Goal: Transaction & Acquisition: Purchase product/service

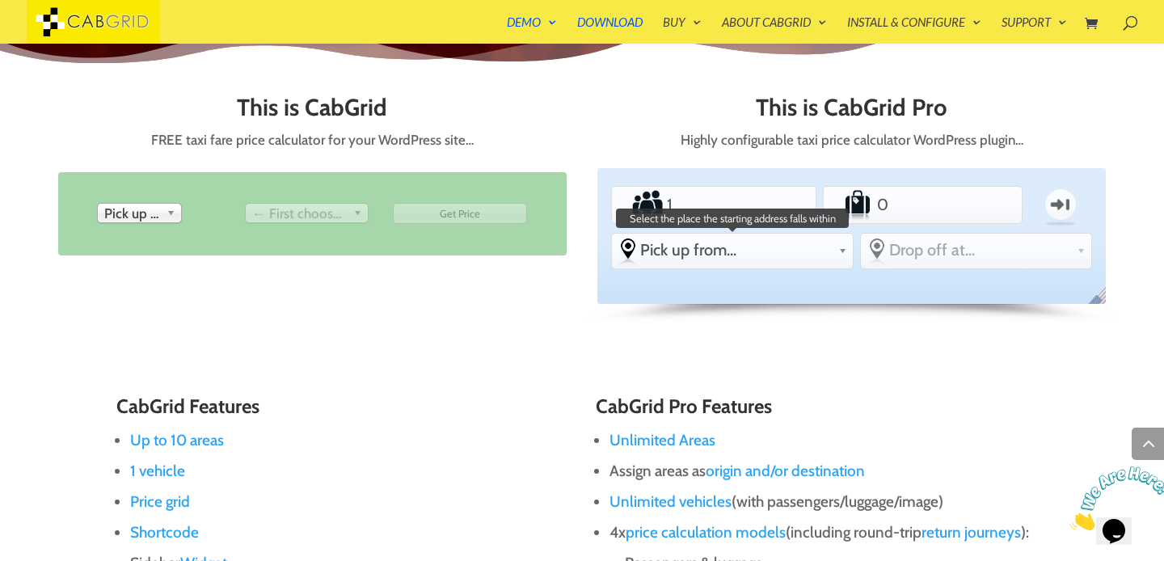
scroll to position [708, 0]
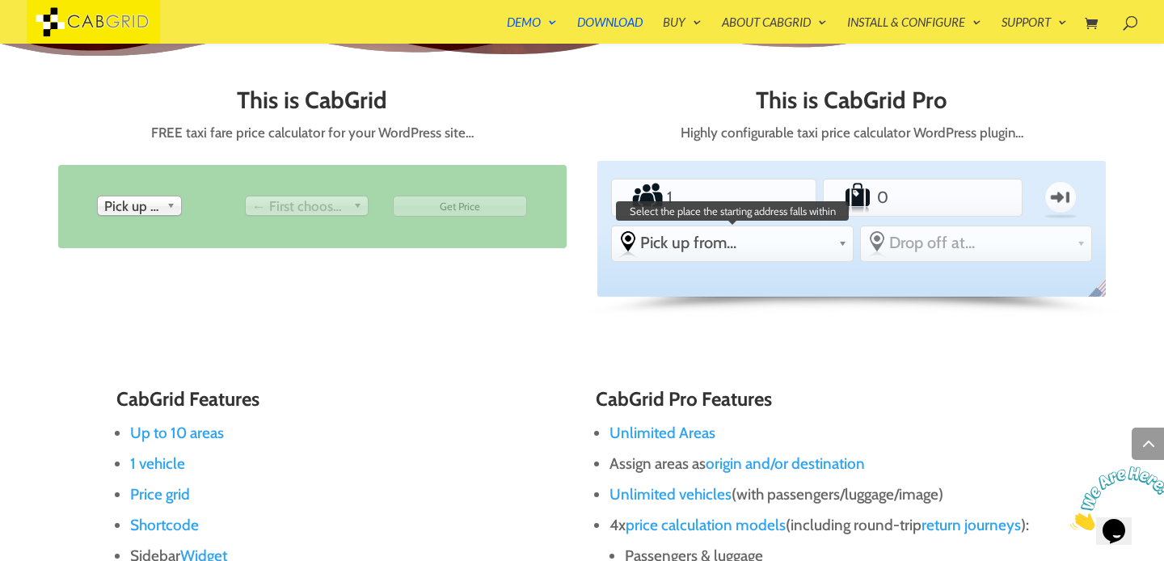
click at [795, 243] on span "Pick up from..." at bounding box center [736, 242] width 192 height 19
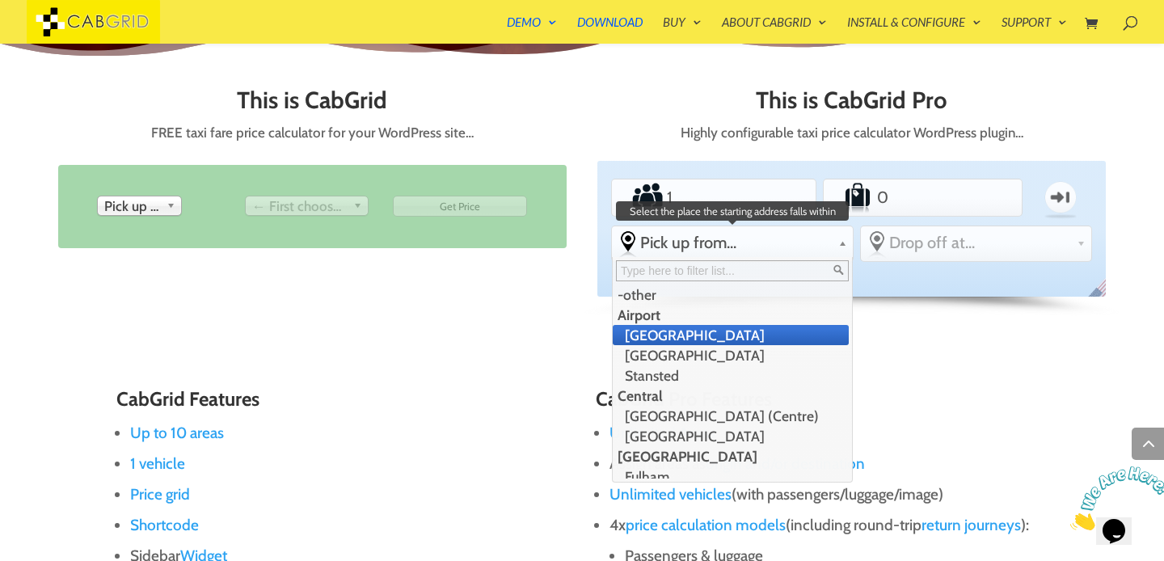
click at [732, 340] on li "Gatwick Airport" at bounding box center [731, 335] width 236 height 20
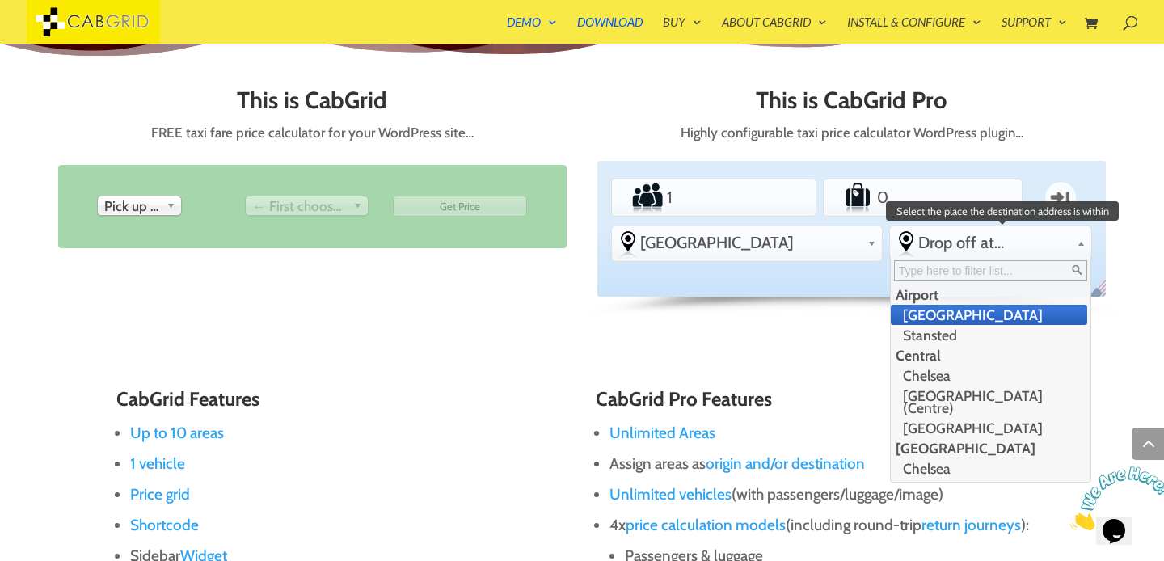
click at [919, 247] on span "Drop off at..." at bounding box center [995, 242] width 153 height 19
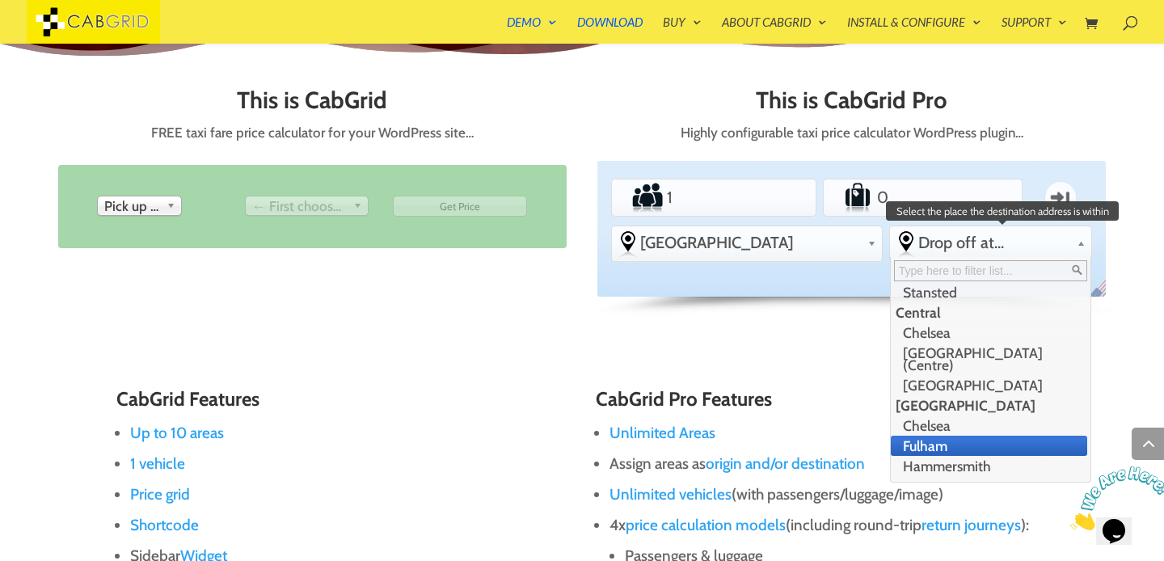
scroll to position [45, 0]
click at [940, 433] on li "Fulham" at bounding box center [989, 443] width 197 height 20
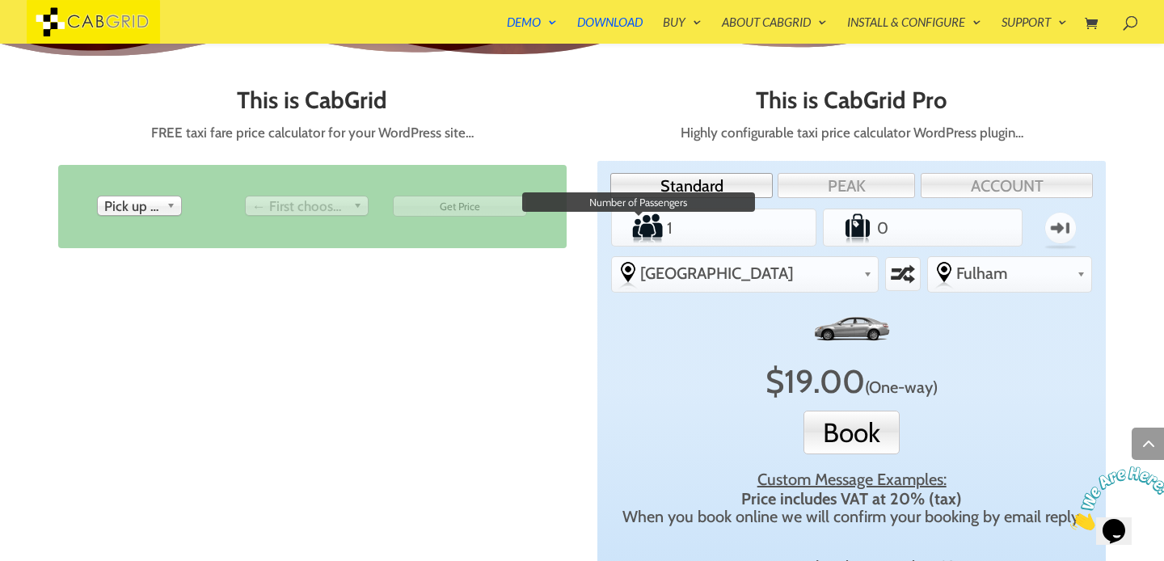
click at [650, 223] on label "Passengers" at bounding box center [639, 228] width 50 height 32
click at [664, 223] on input "1" at bounding box center [714, 228] width 100 height 32
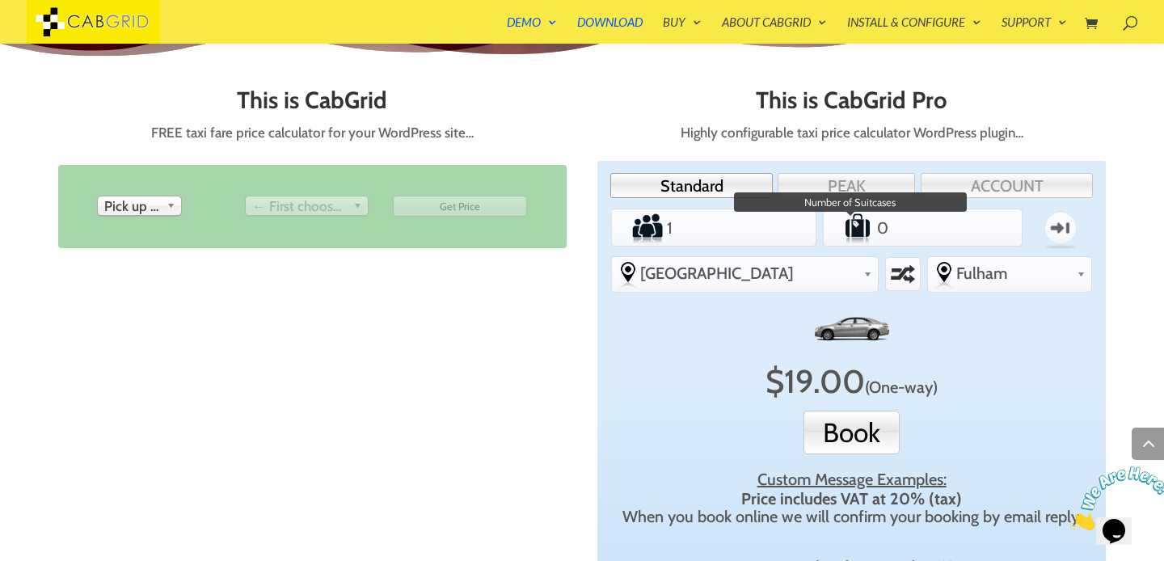
click at [864, 225] on label "Luggage" at bounding box center [850, 228] width 49 height 32
click at [874, 225] on input "0" at bounding box center [922, 228] width 97 height 32
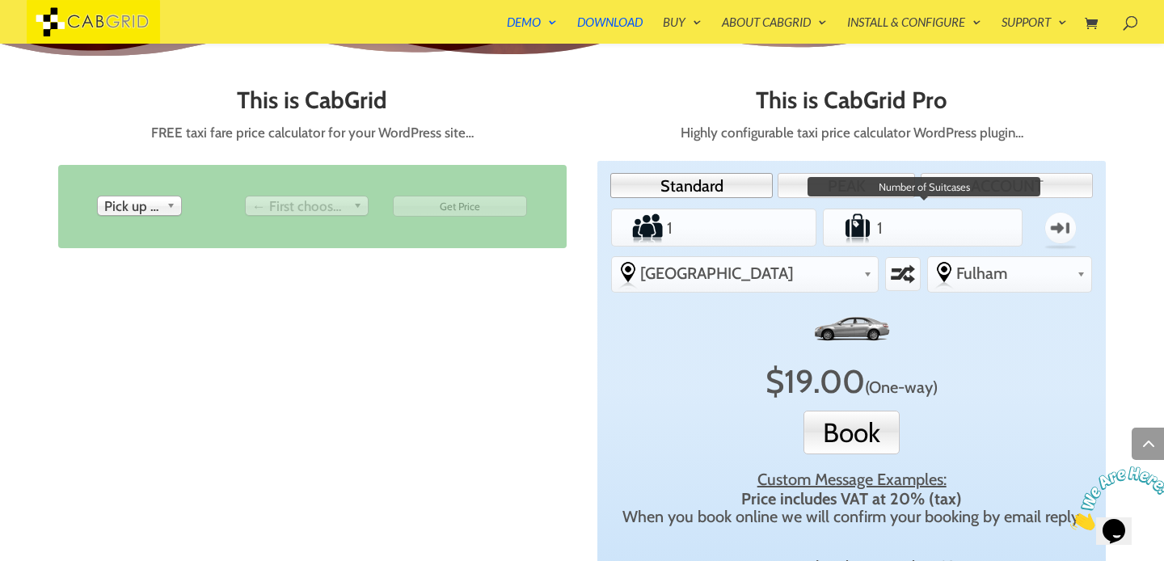
click at [962, 220] on input "1" at bounding box center [922, 228] width 97 height 32
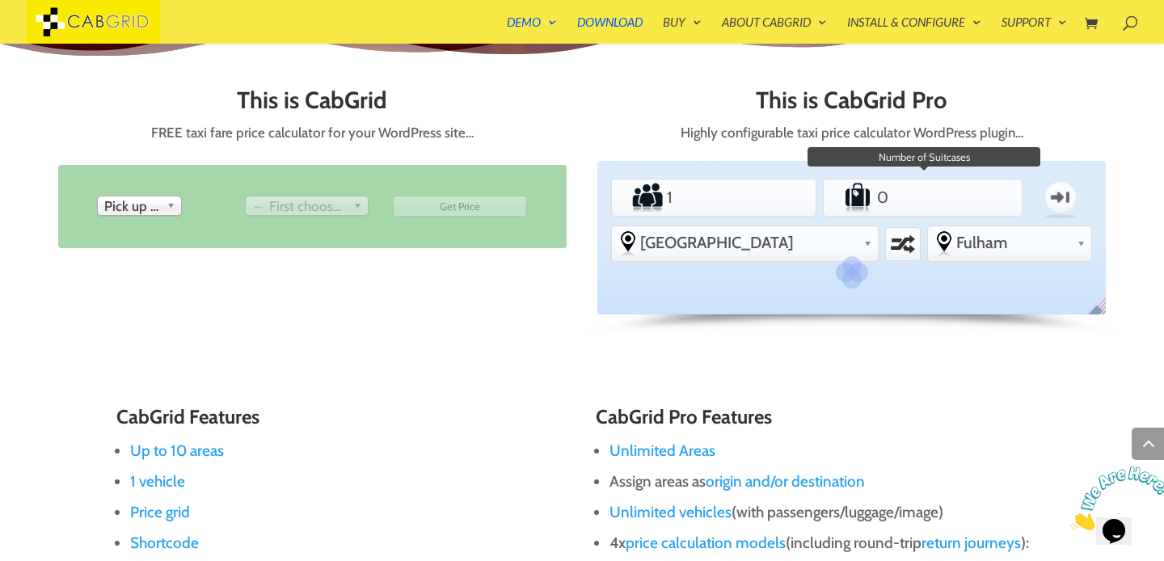
click at [963, 201] on input "0" at bounding box center [922, 197] width 97 height 32
click at [963, 188] on input "1" at bounding box center [922, 197] width 97 height 32
click at [963, 188] on input "2" at bounding box center [922, 197] width 97 height 32
type input "3"
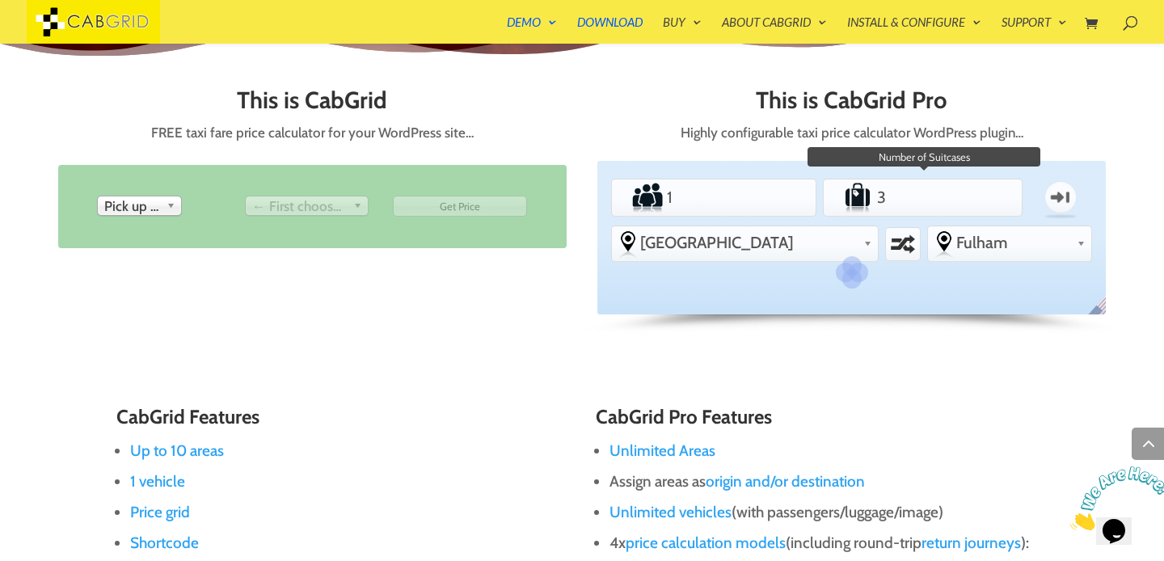
click at [963, 188] on input "3" at bounding box center [922, 197] width 97 height 32
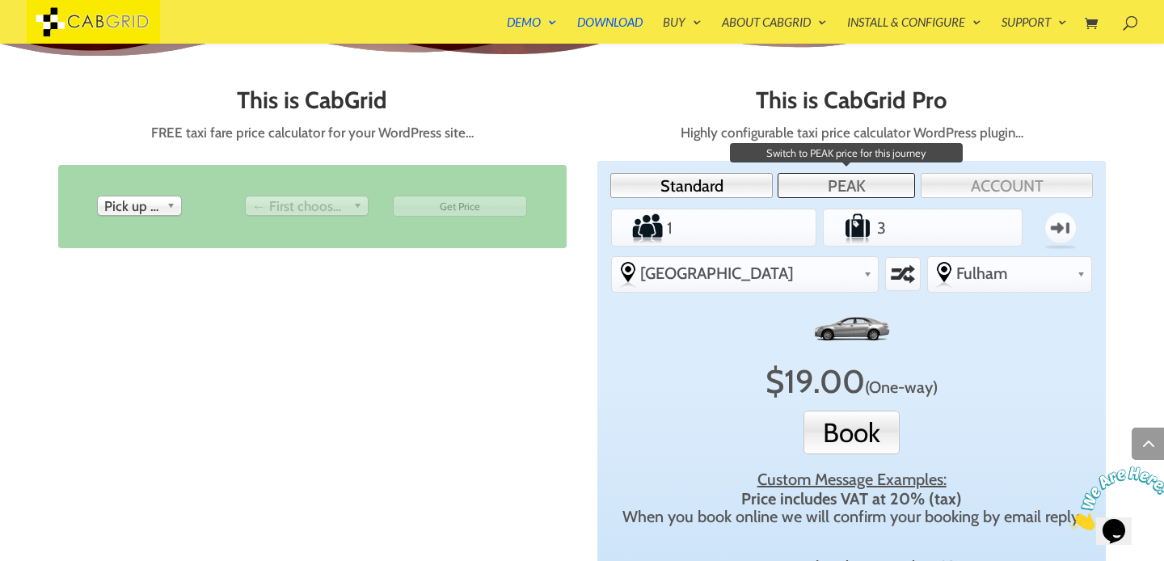
click at [852, 188] on link "PEAK" at bounding box center [846, 185] width 137 height 25
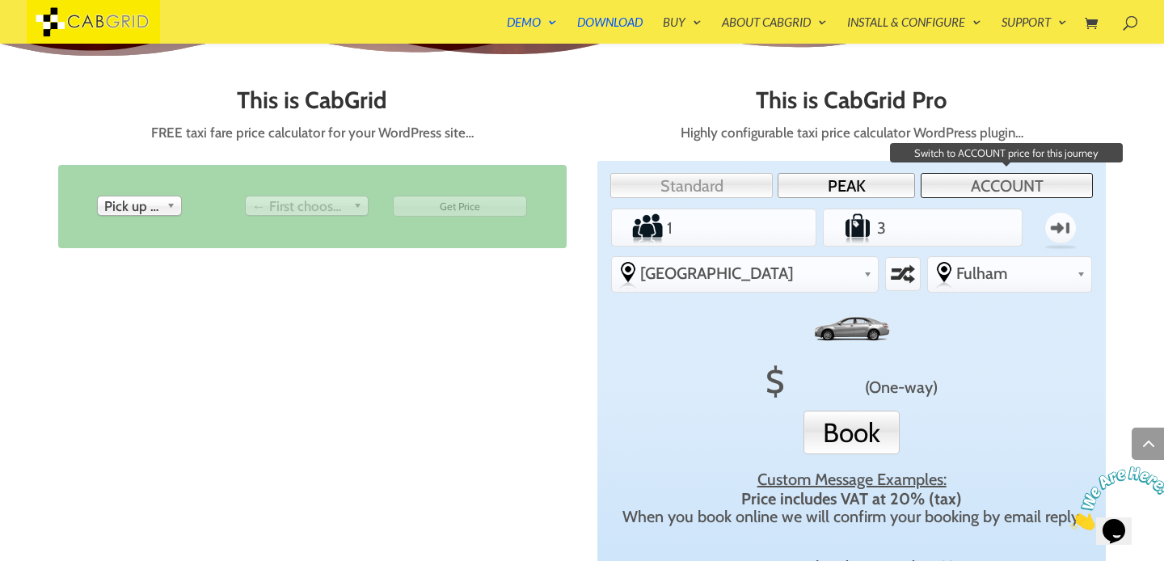
click at [968, 193] on link "ACCOUNT" at bounding box center [1007, 185] width 172 height 25
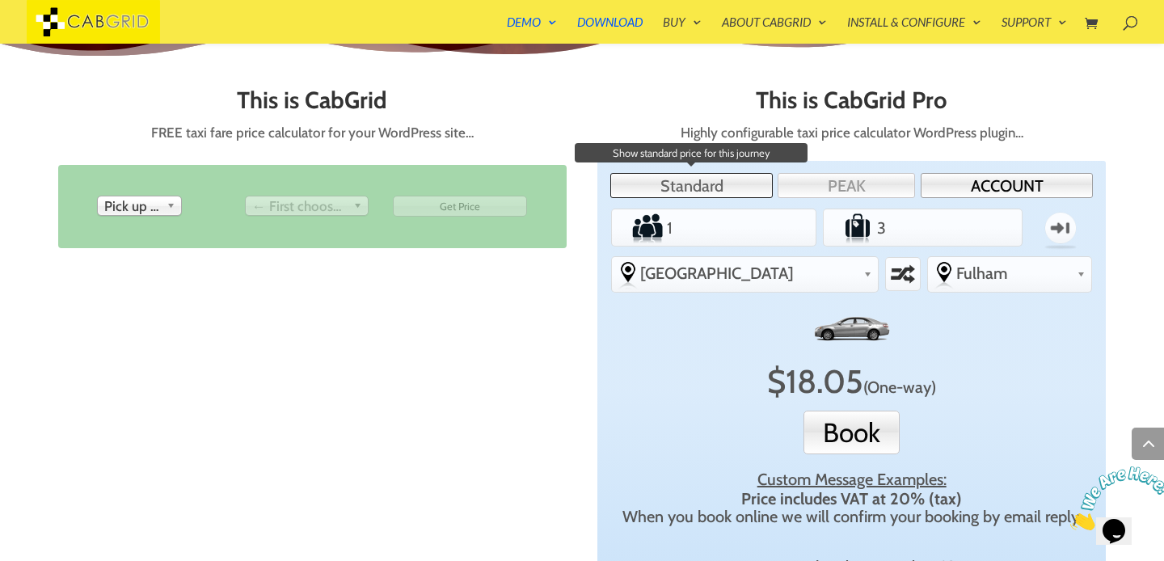
click at [729, 197] on link "Standard" at bounding box center [692, 185] width 163 height 25
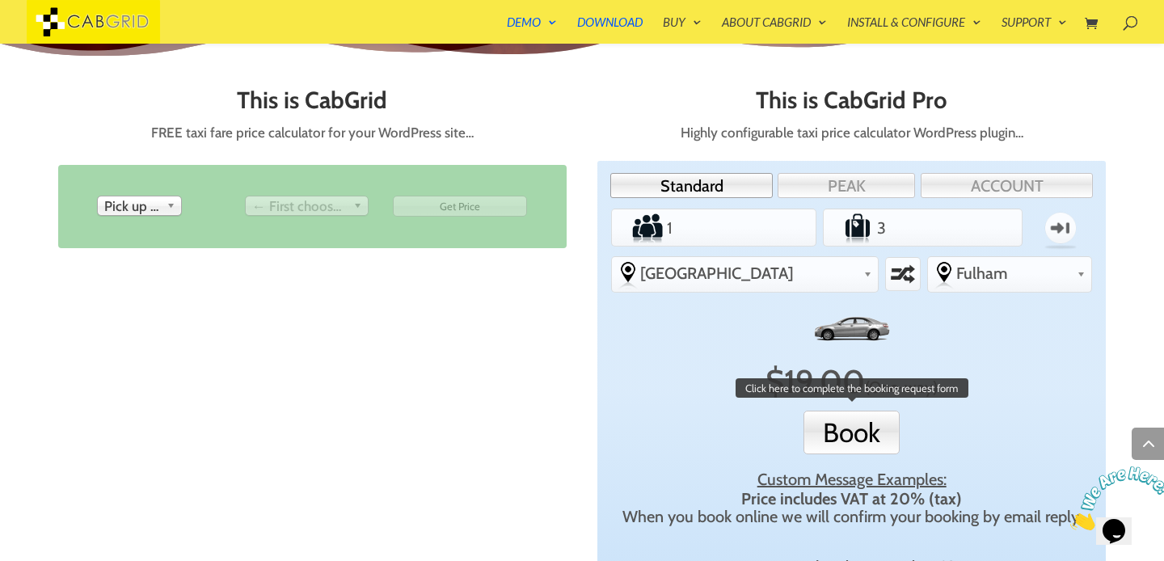
click at [856, 432] on button "Book" at bounding box center [852, 433] width 96 height 44
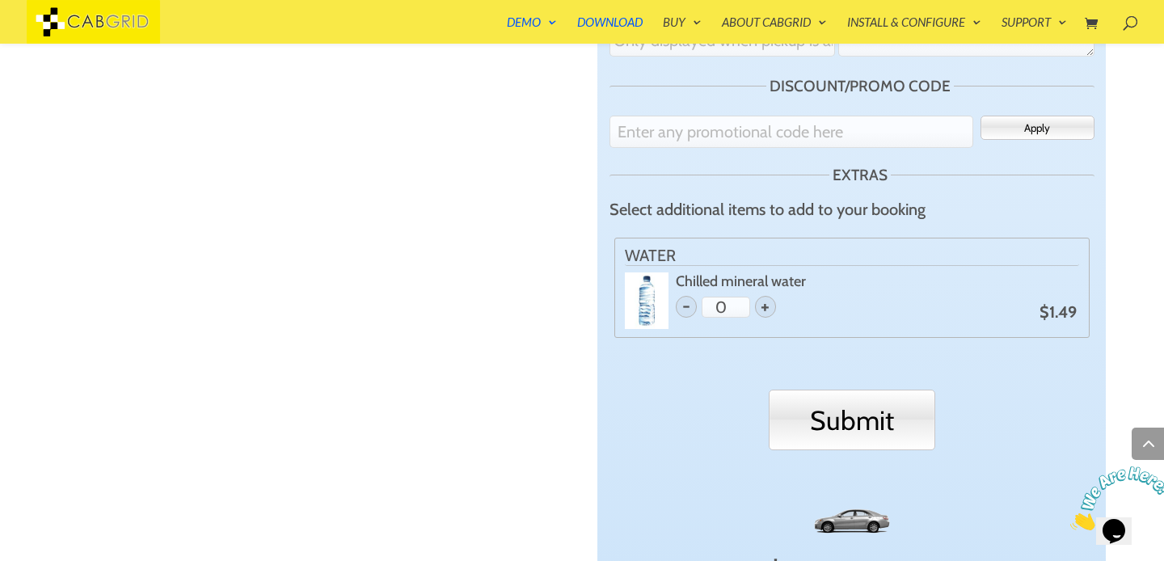
scroll to position [1309, 0]
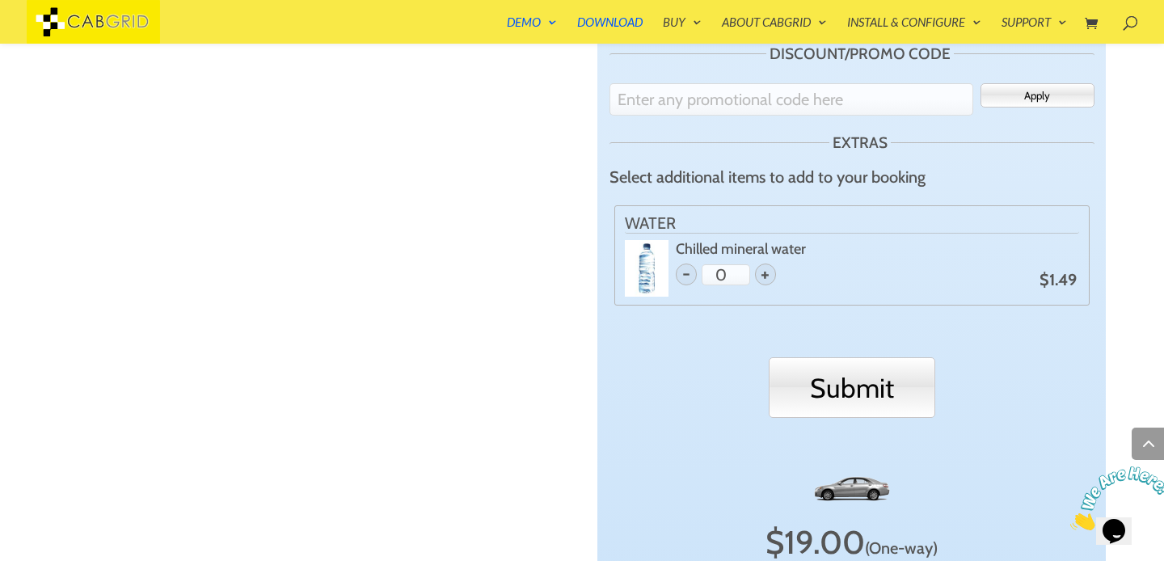
click at [774, 277] on span "+" at bounding box center [765, 274] width 21 height 21
type input "1"
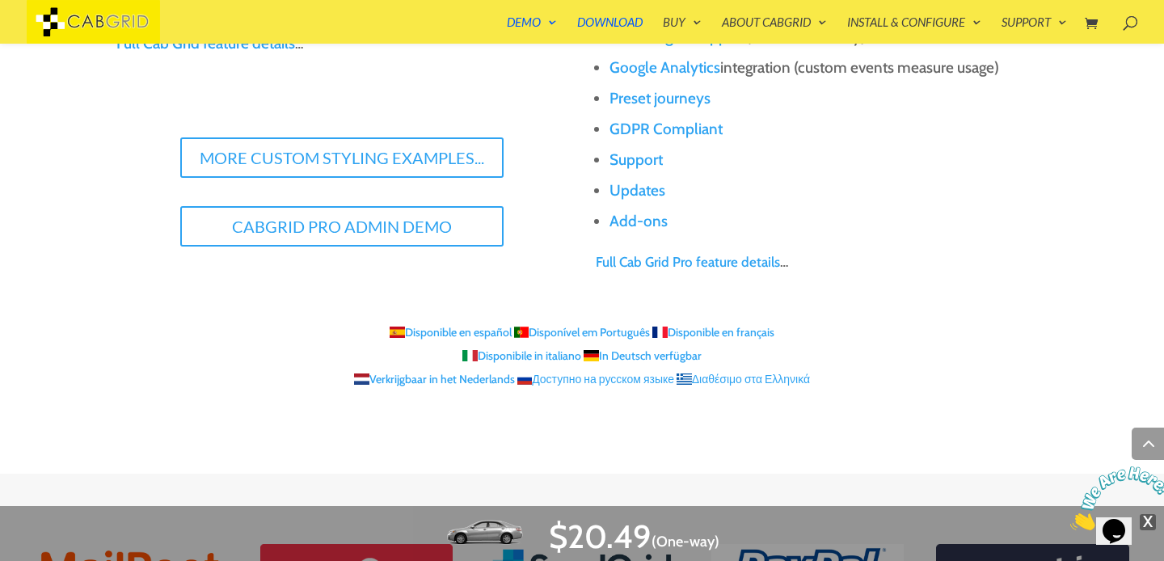
scroll to position [2889, 0]
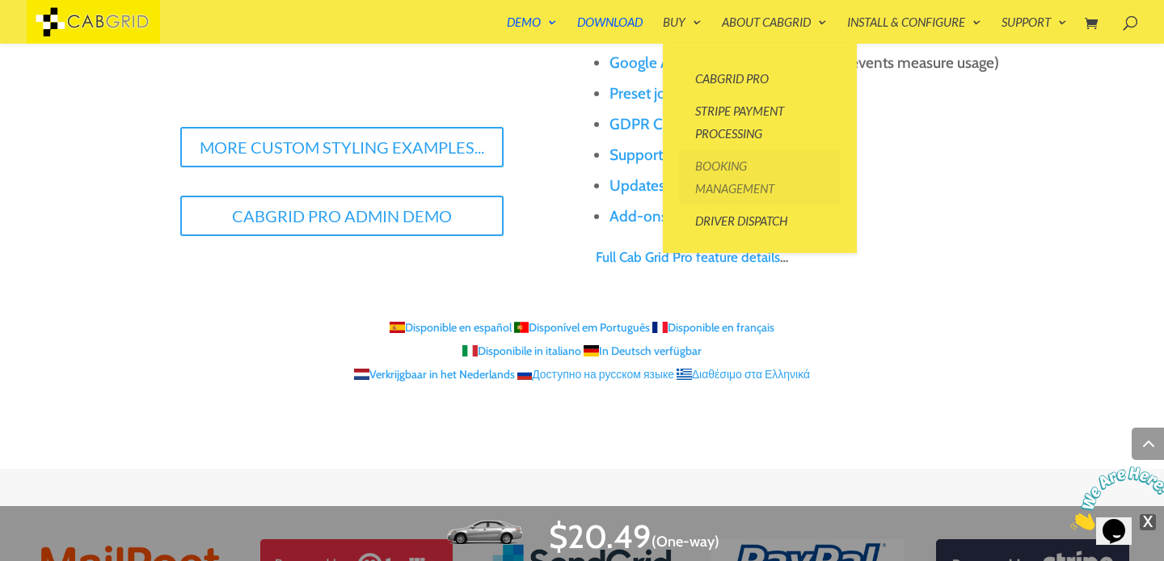
click at [754, 180] on link "Booking Management" at bounding box center [760, 177] width 162 height 55
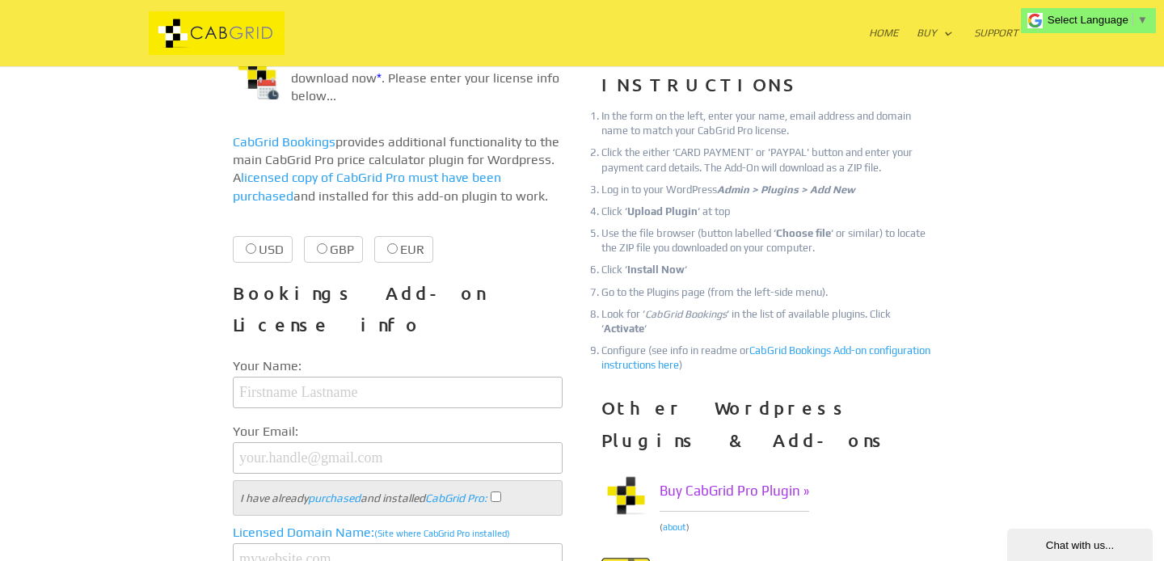
scroll to position [283, 0]
click at [341, 252] on label "GBP £27.99 £27.99" at bounding box center [333, 248] width 59 height 27
click at [328, 252] on input "GBP £27.99 £27.99" at bounding box center [322, 248] width 11 height 11
radio input "true"
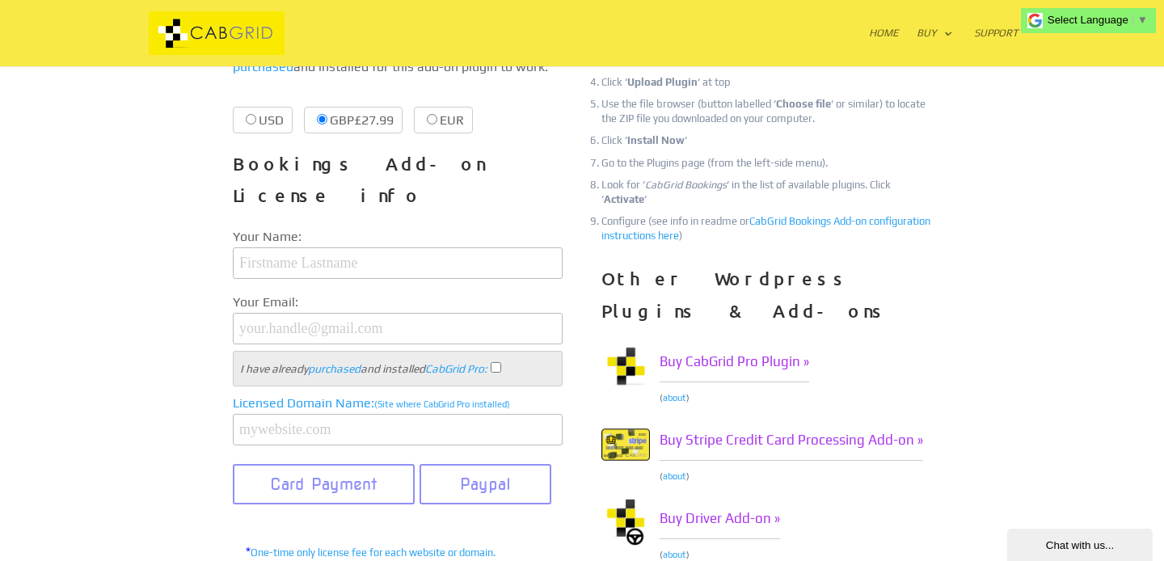
scroll to position [413, 0]
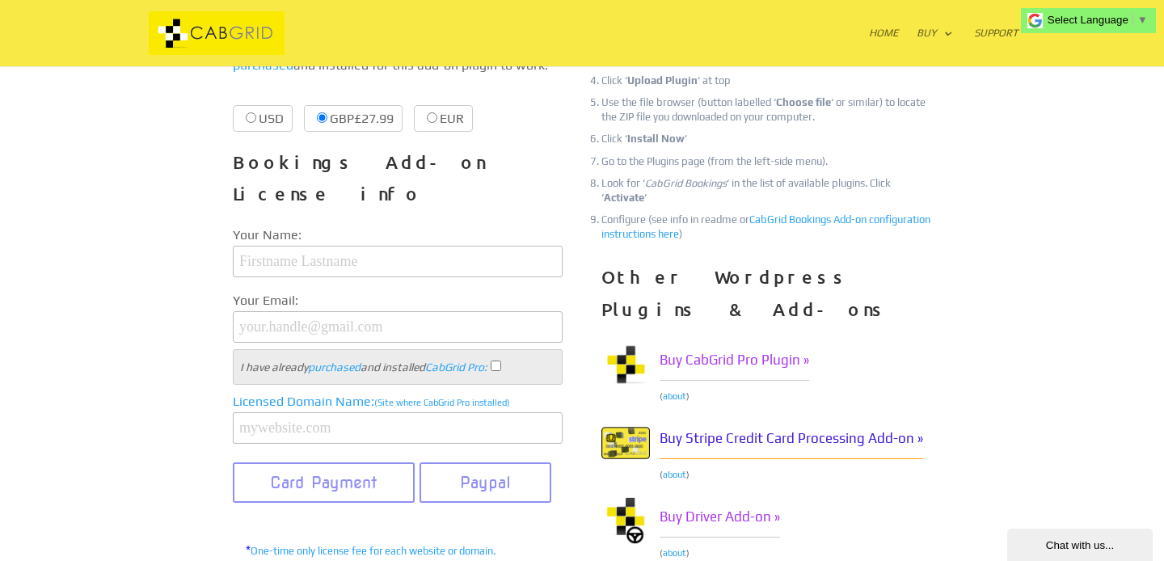
click at [814, 419] on link "Buy Stripe Credit Card Processing Add-on »" at bounding box center [792, 439] width 264 height 40
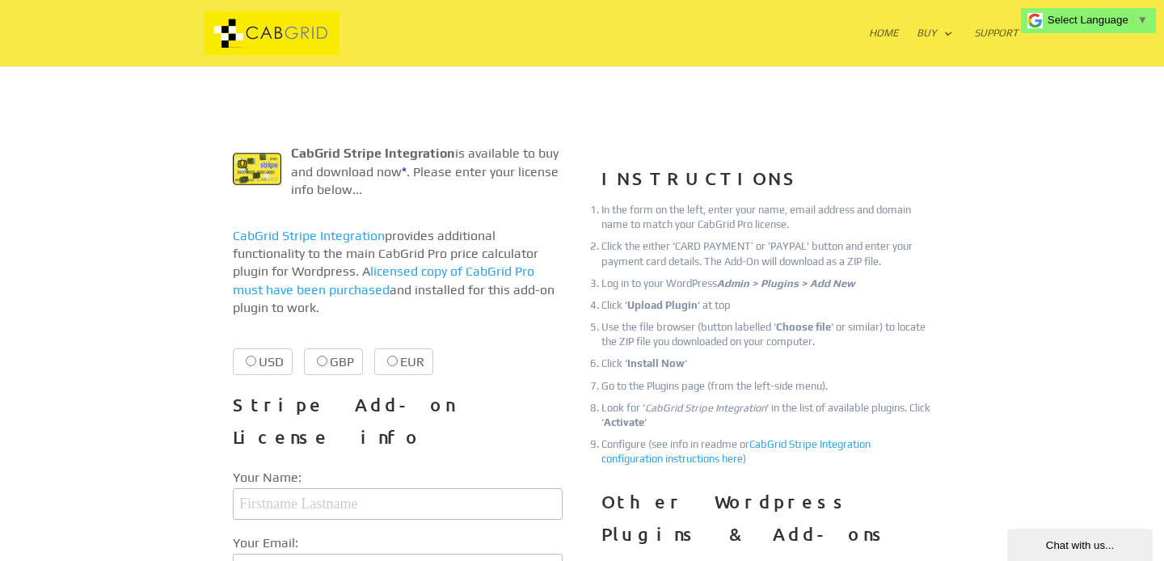
scroll to position [223, 0]
